Goal: Check status: Check status

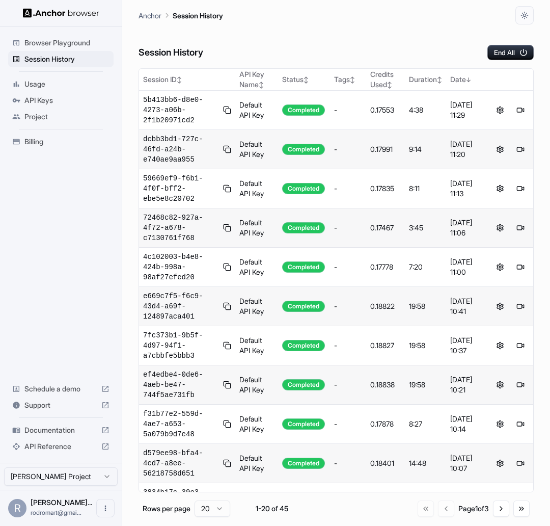
click at [197, 16] on p "Session History" at bounding box center [198, 15] width 50 height 11
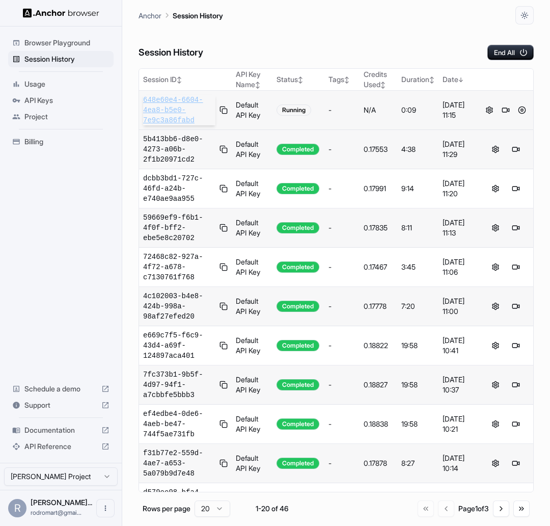
click at [170, 104] on span "648e60e4-6604-4ea8-b5e0-7e9c3a86fabd" at bounding box center [179, 110] width 72 height 31
click at [517, 109] on button at bounding box center [522, 110] width 12 height 12
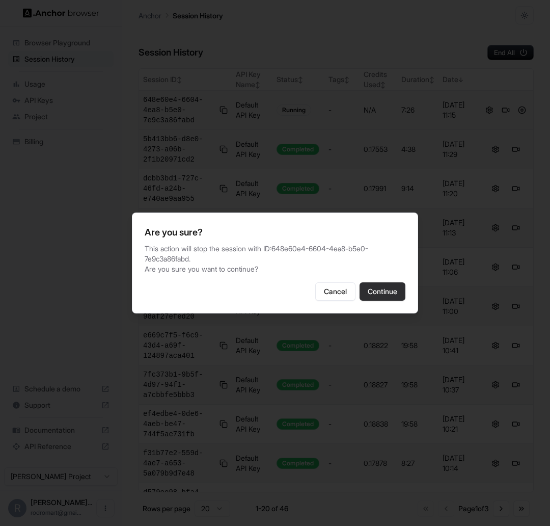
click at [390, 288] on button "Continue" at bounding box center [383, 291] width 46 height 18
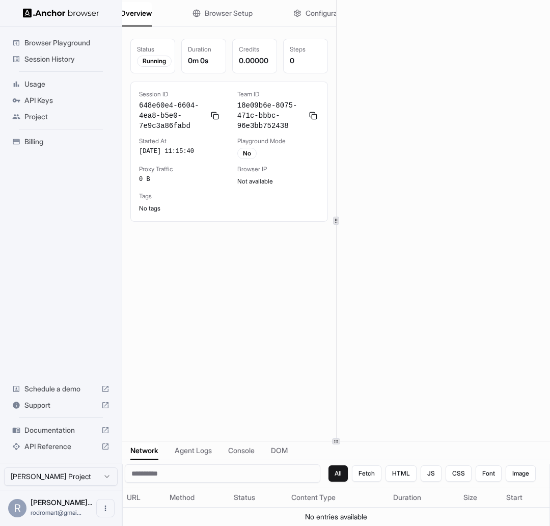
click at [371, 441] on div at bounding box center [336, 441] width 428 height 1
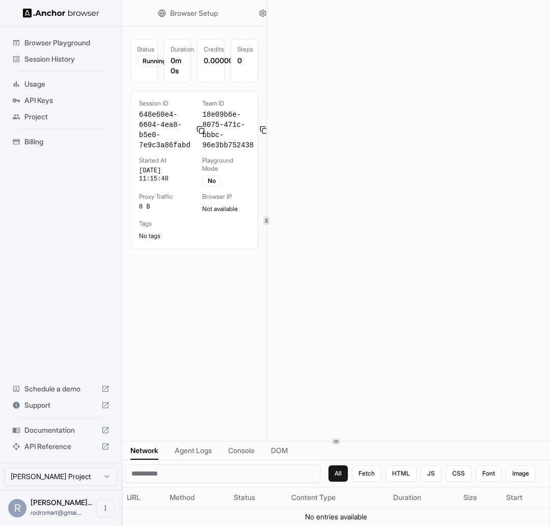
click at [266, 220] on icon at bounding box center [266, 220] width 5 height 5
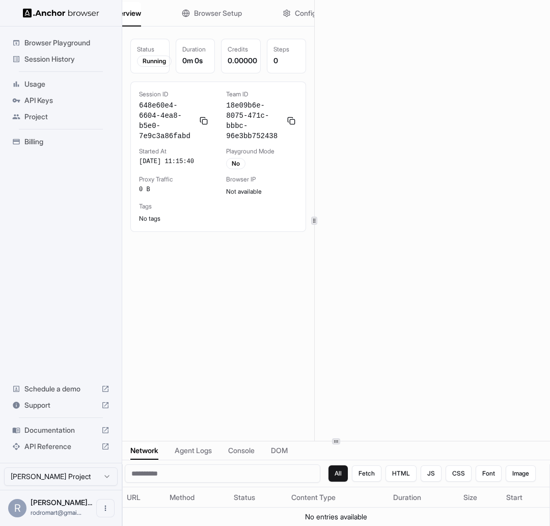
click at [314, 225] on div at bounding box center [314, 220] width 1 height 441
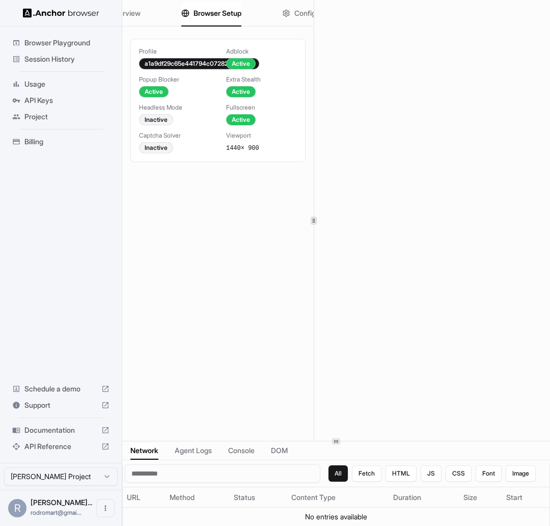
click at [214, 12] on span "Browser Setup" at bounding box center [218, 13] width 48 height 10
click at [288, 15] on icon "button" at bounding box center [286, 13] width 6 height 7
click at [210, 15] on span "Browser Setup" at bounding box center [218, 13] width 48 height 10
click at [138, 15] on span "Overview" at bounding box center [125, 13] width 32 height 10
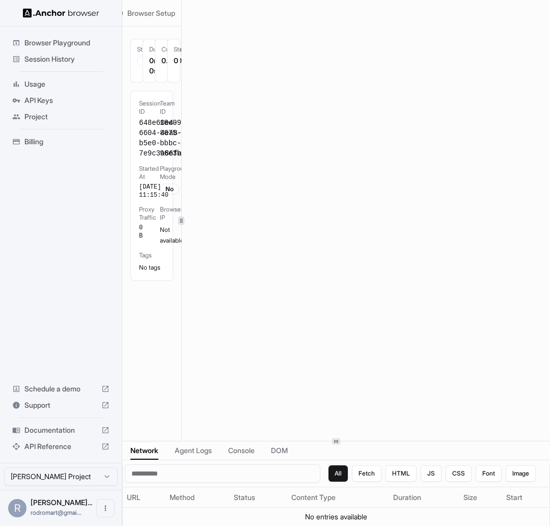
click at [181, 213] on div at bounding box center [181, 220] width 1 height 441
click at [144, 22] on button "Browser Setup" at bounding box center [145, 13] width 60 height 22
